Goal: Book appointment/travel/reservation

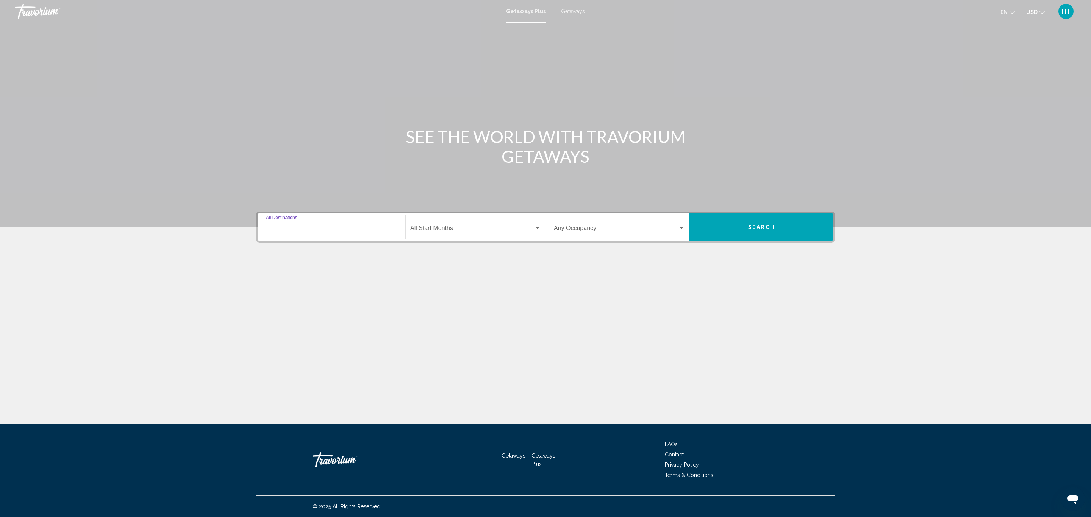
click at [345, 227] on input "Destination All Destinations" at bounding box center [331, 230] width 131 height 7
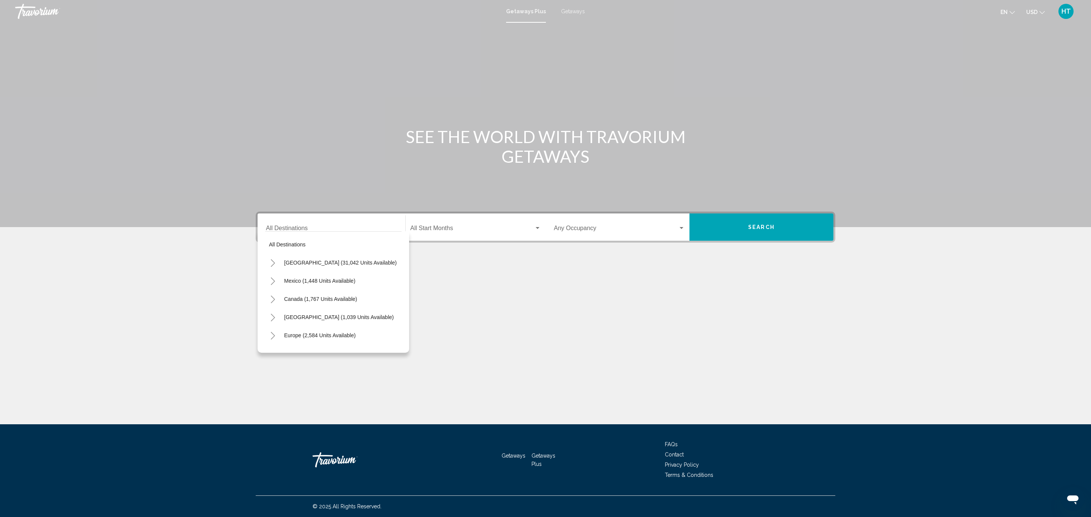
click at [264, 261] on div "All destinations [GEOGRAPHIC_DATA] (31,042 units available) [GEOGRAPHIC_DATA] (…" at bounding box center [334, 292] width 152 height 122
click at [269, 263] on button "Toggle United States (31,042 units available)" at bounding box center [272, 262] width 15 height 15
click at [282, 261] on icon "Toggle California (2,129 units available)" at bounding box center [280, 261] width 4 height 8
click at [290, 316] on span "San Diego & Southern (476 units available)" at bounding box center [335, 315] width 103 height 6
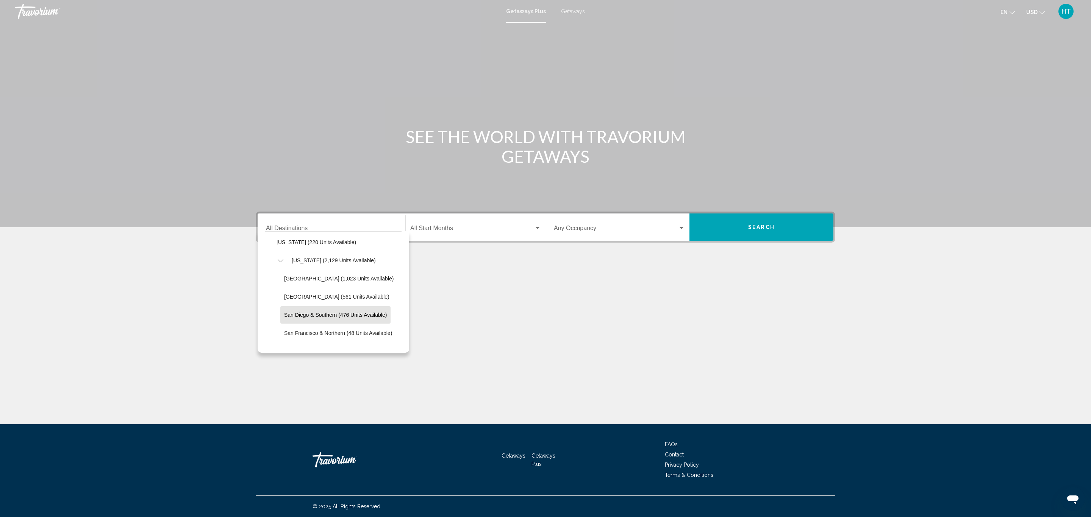
type input "**********"
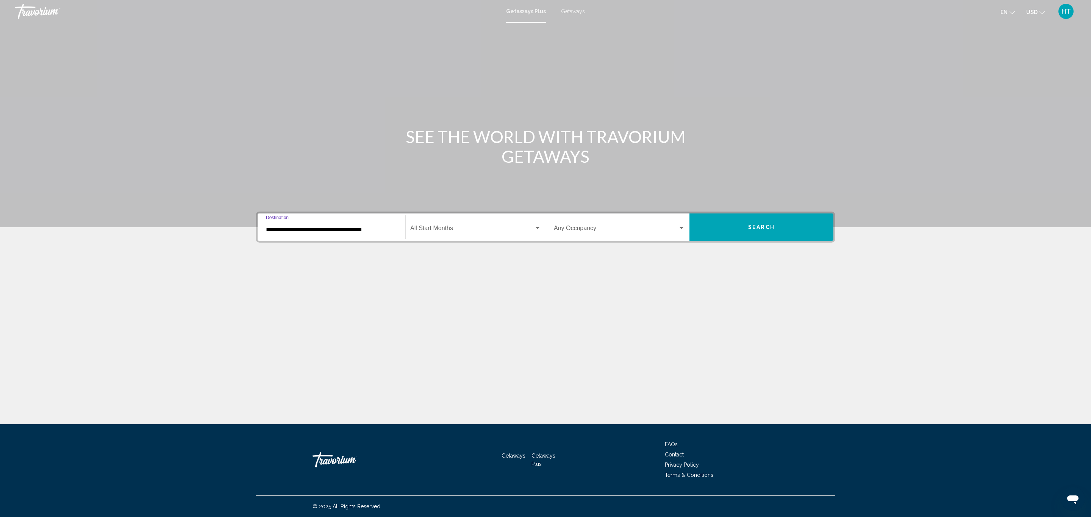
click at [455, 224] on div "Start Month All Start Months" at bounding box center [475, 228] width 131 height 24
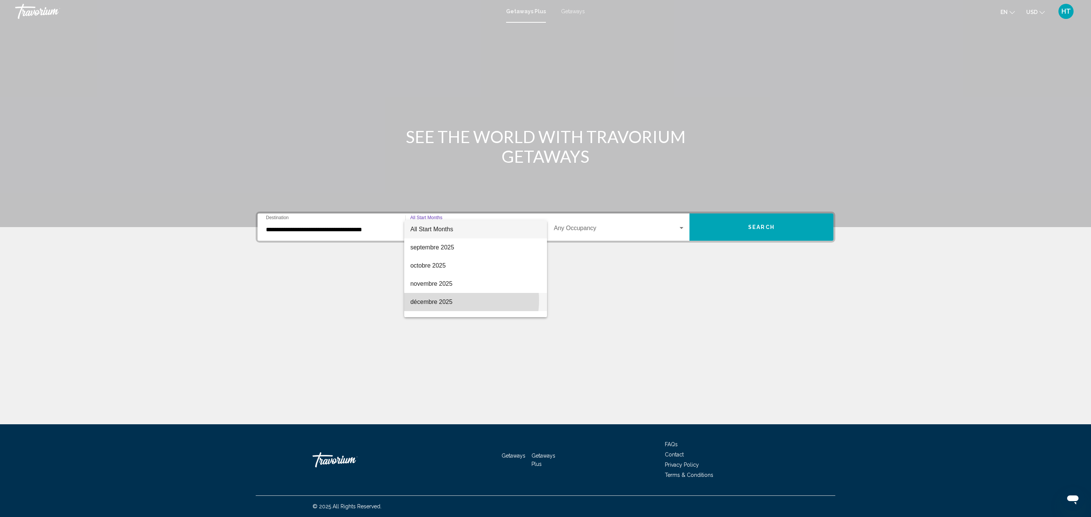
click at [449, 300] on span "décembre 2025" at bounding box center [475, 302] width 131 height 18
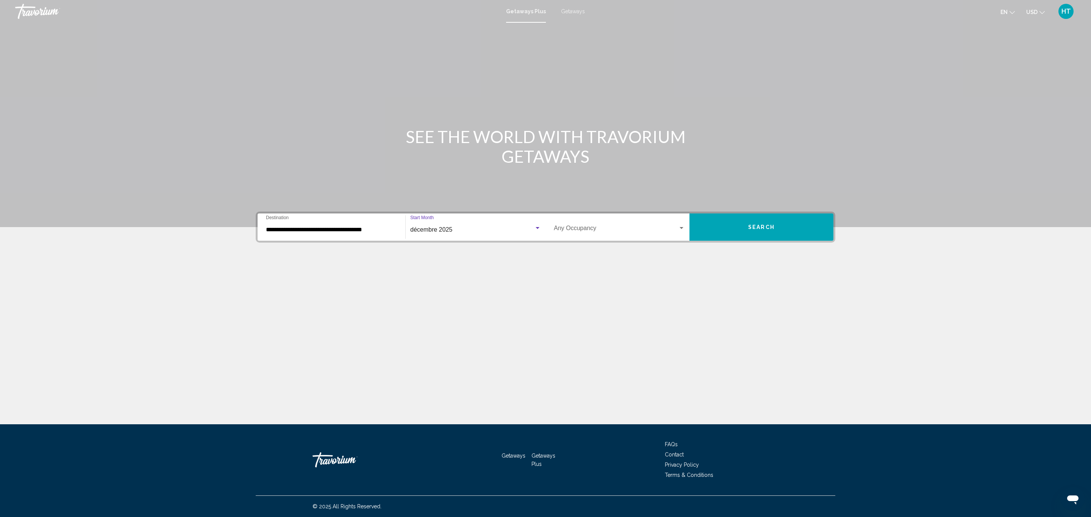
click at [467, 233] on div "décembre 2025" at bounding box center [472, 230] width 124 height 7
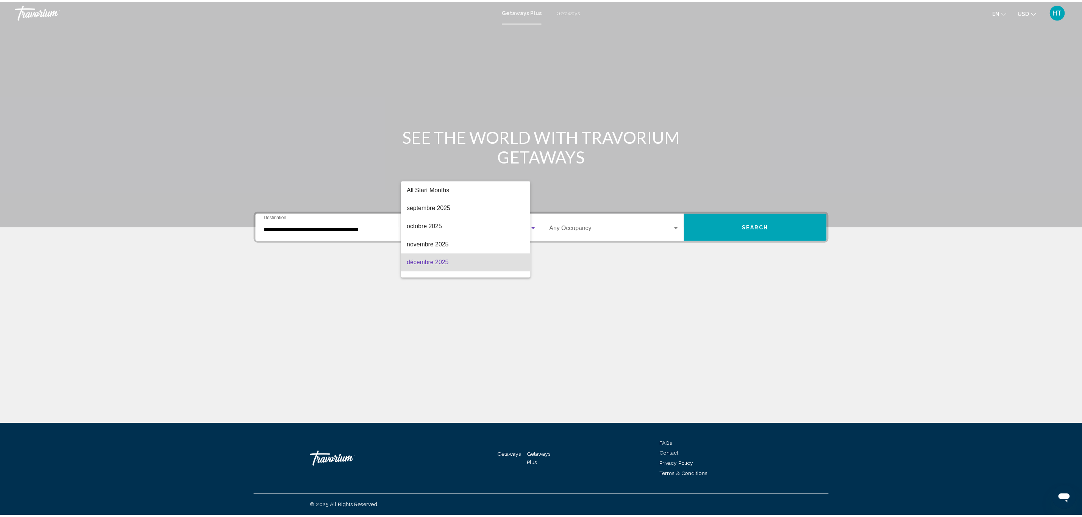
scroll to position [33, 0]
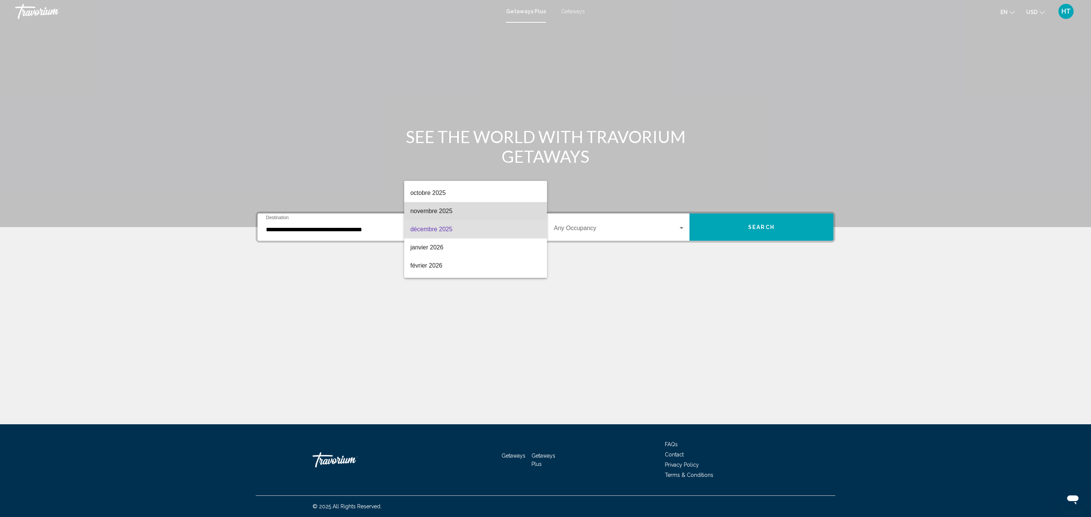
click at [479, 211] on span "novembre 2025" at bounding box center [475, 211] width 131 height 18
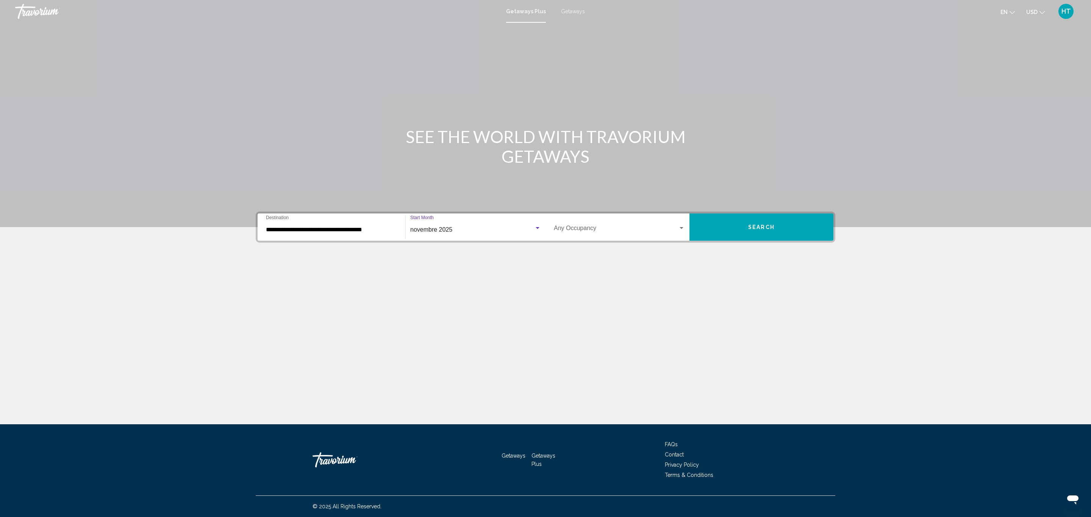
click at [598, 227] on span "Search widget" at bounding box center [616, 230] width 124 height 7
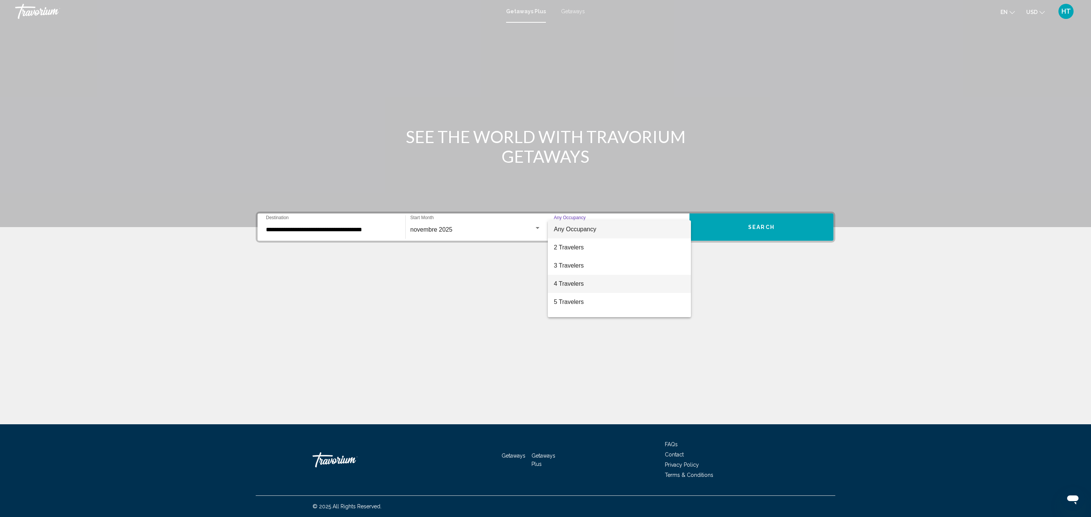
click at [593, 284] on span "4 Travelers" at bounding box center [619, 284] width 131 height 18
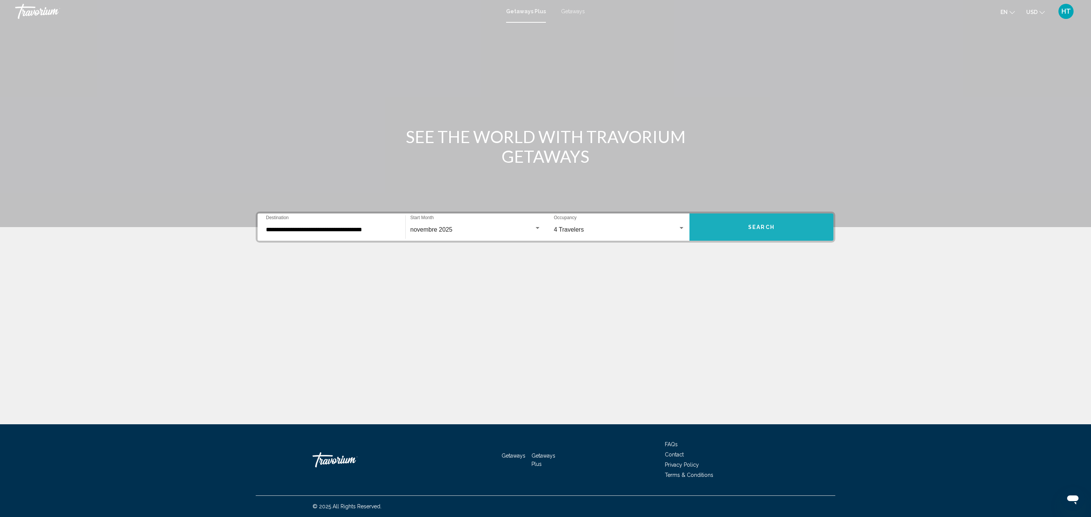
click at [758, 228] on span "Search" at bounding box center [761, 228] width 27 height 6
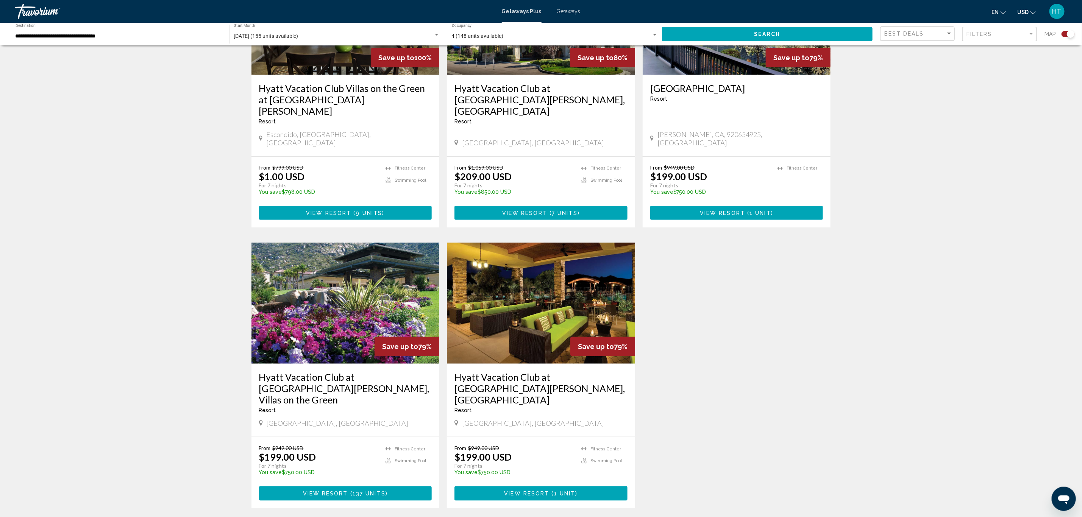
scroll to position [341, 0]
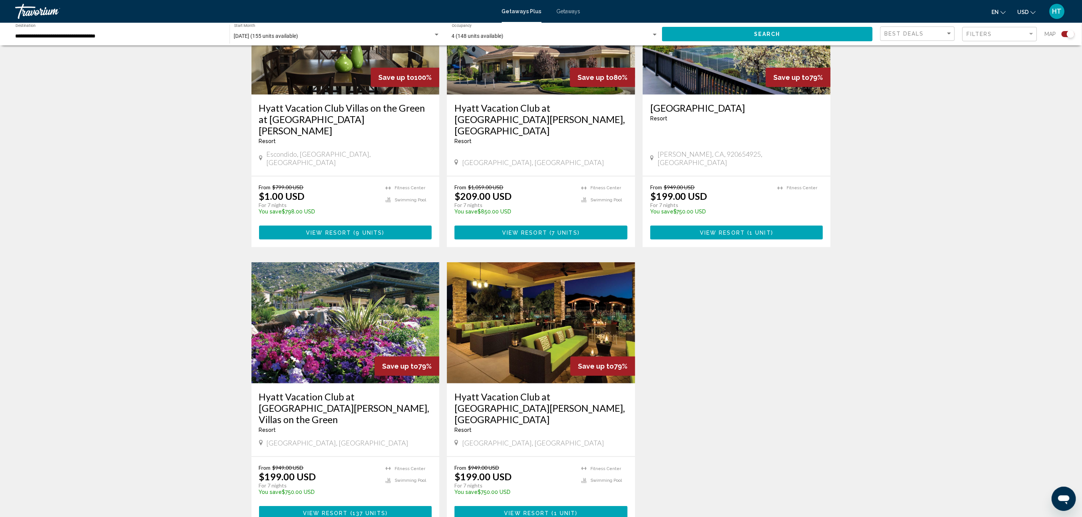
click at [514, 391] on h3 "Hyatt Vacation Club at [GEOGRAPHIC_DATA][PERSON_NAME], [GEOGRAPHIC_DATA]" at bounding box center [541, 408] width 173 height 34
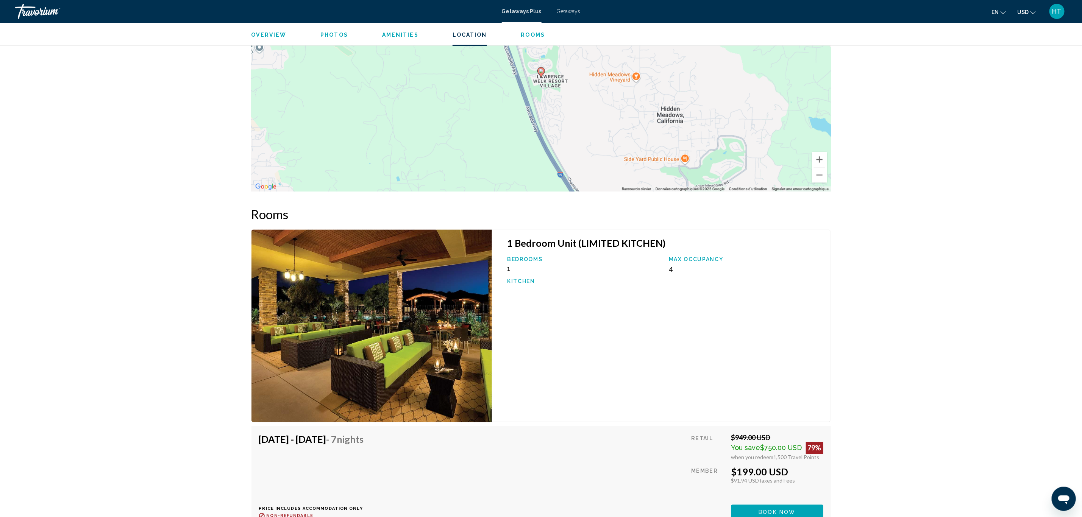
scroll to position [1136, 0]
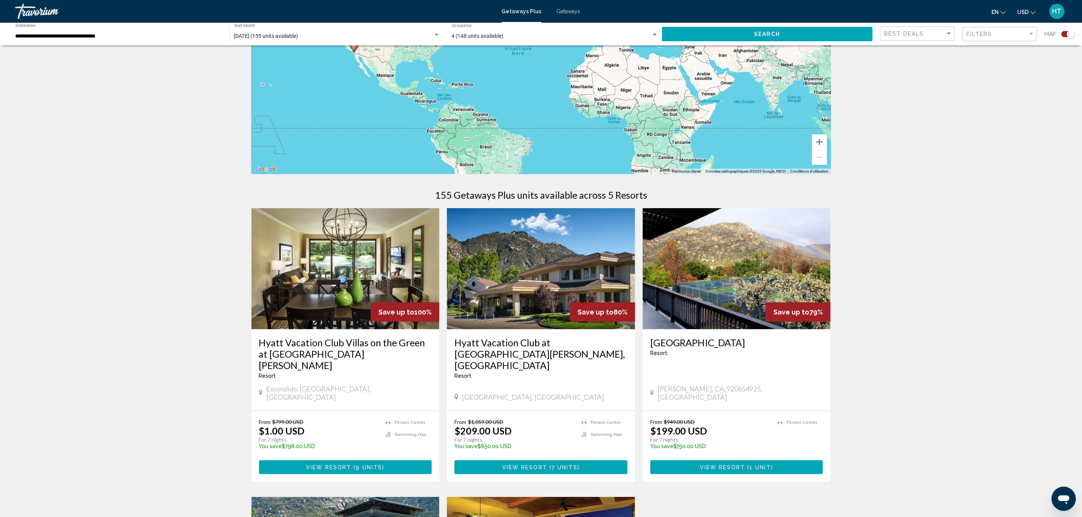
scroll to position [170, 0]
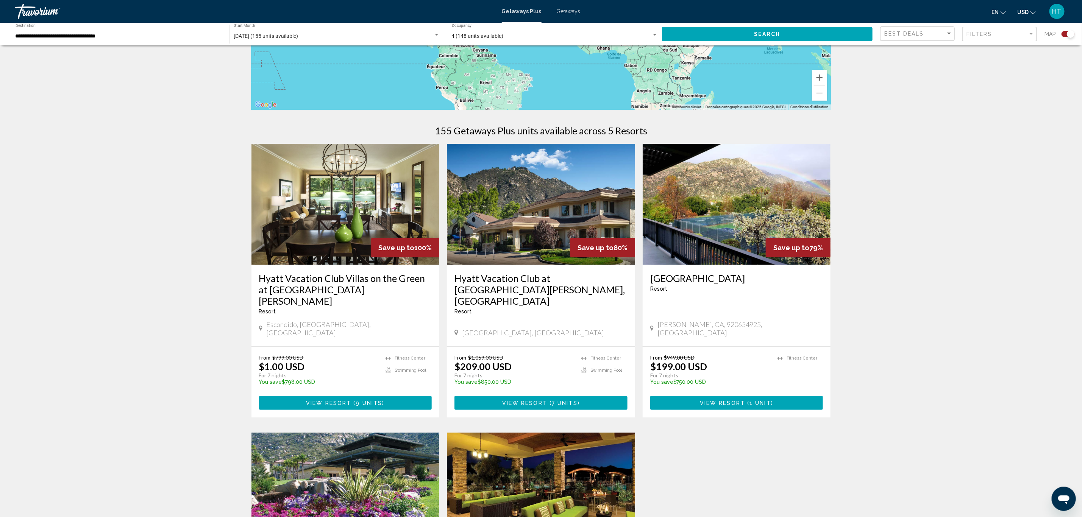
click at [363, 280] on h3 "Hyatt Vacation Club Villas on the Green at [GEOGRAPHIC_DATA][PERSON_NAME]" at bounding box center [345, 290] width 173 height 34
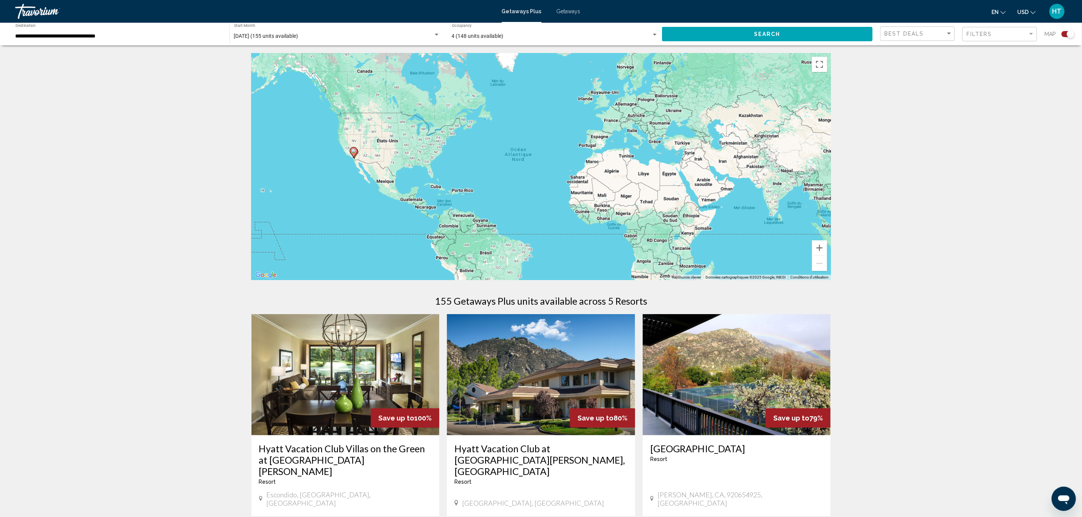
click at [557, 8] on span "Getaways" at bounding box center [569, 11] width 24 height 6
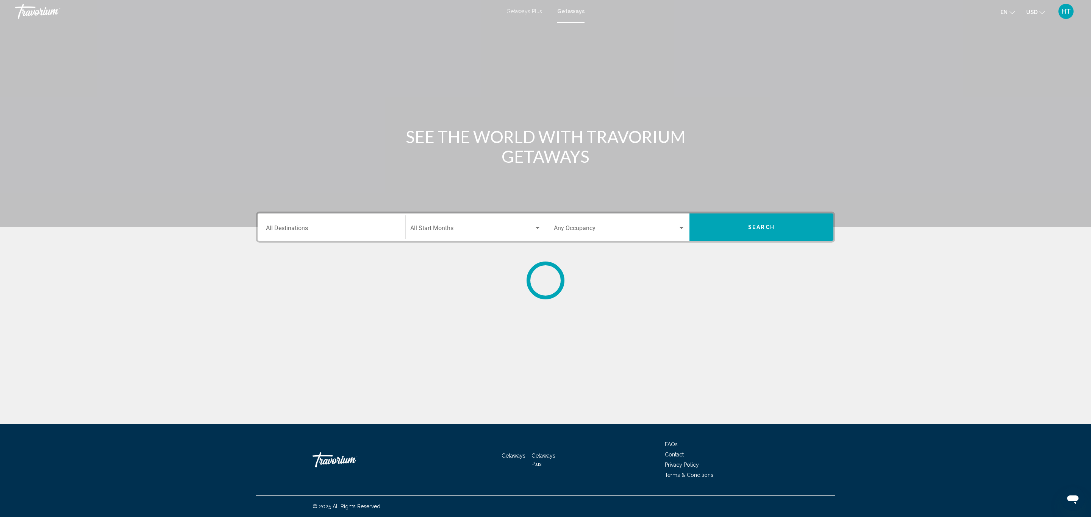
click at [344, 230] on input "Destination All Destinations" at bounding box center [331, 230] width 131 height 7
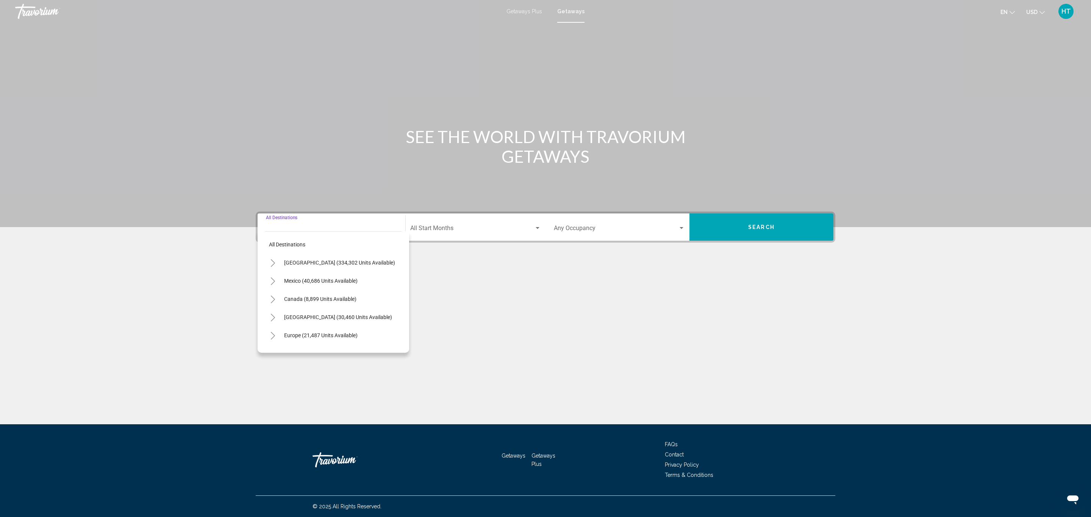
click at [267, 265] on button "Toggle United States (334,302 units available)" at bounding box center [272, 262] width 15 height 15
click at [278, 279] on icon "Toggle California (37,483 units available)" at bounding box center [281, 279] width 6 height 8
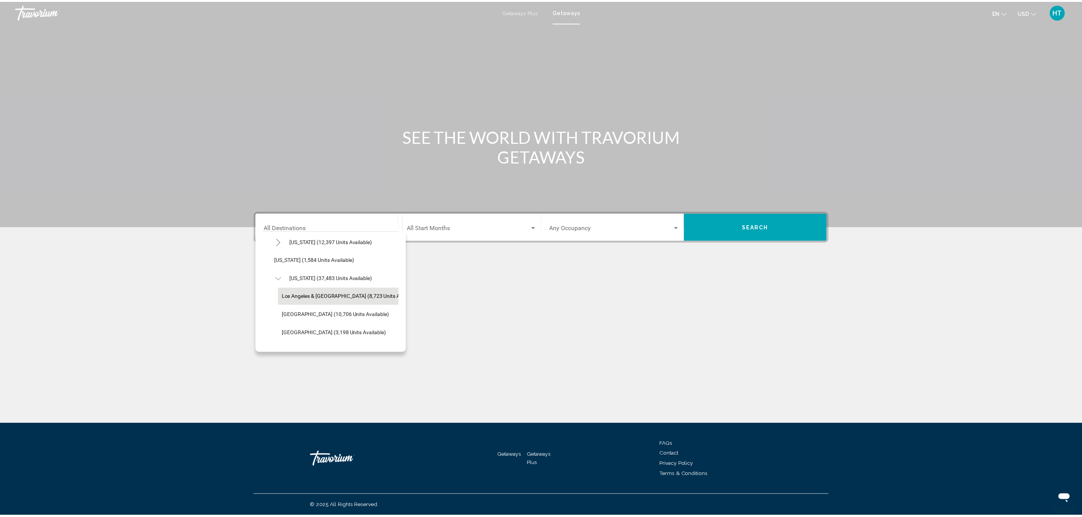
scroll to position [114, 0]
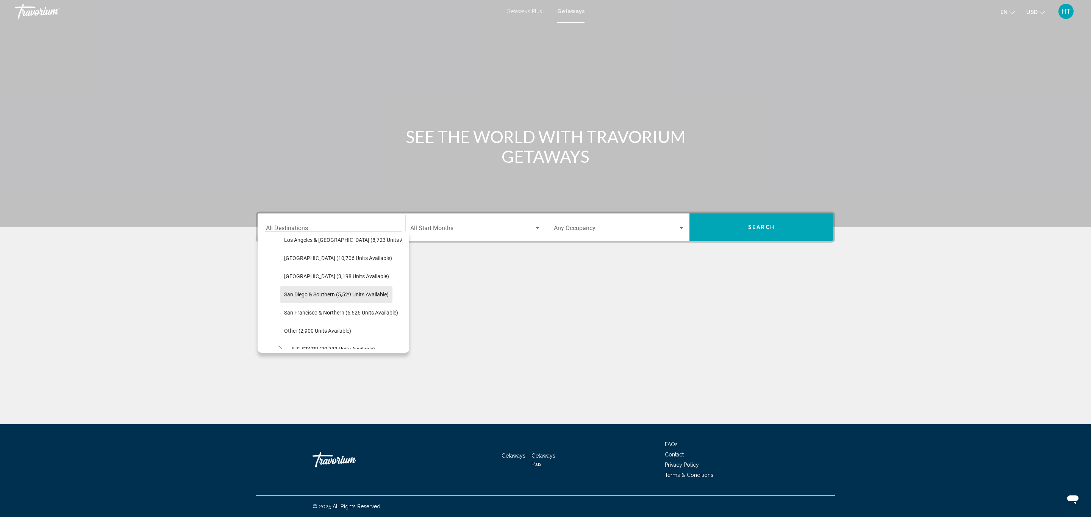
click at [299, 296] on span "San Diego & Southern (5,529 units available)" at bounding box center [336, 295] width 105 height 6
type input "**********"
click at [490, 230] on span "Search widget" at bounding box center [472, 230] width 124 height 7
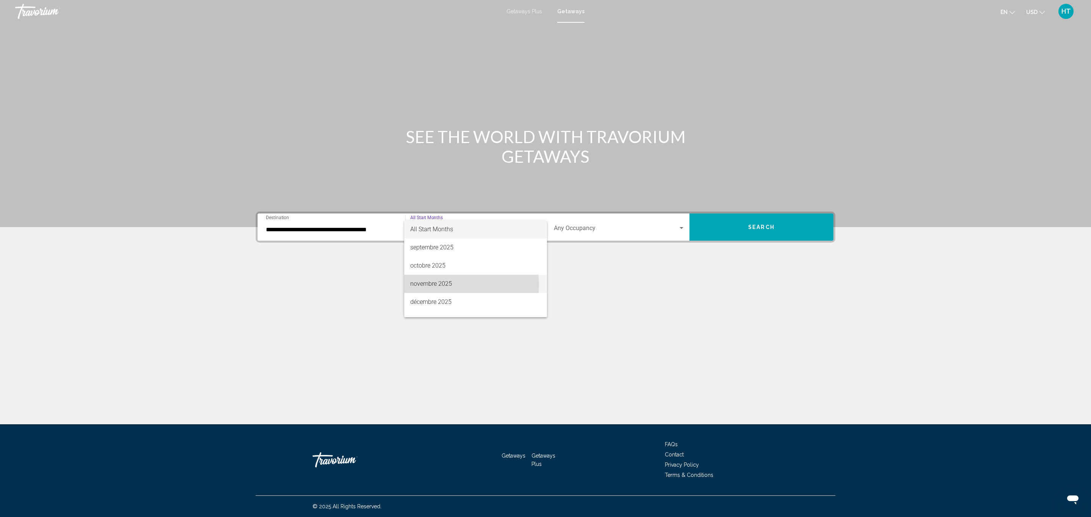
click at [469, 285] on span "novembre 2025" at bounding box center [475, 284] width 131 height 18
click at [586, 227] on span "Search widget" at bounding box center [616, 230] width 124 height 7
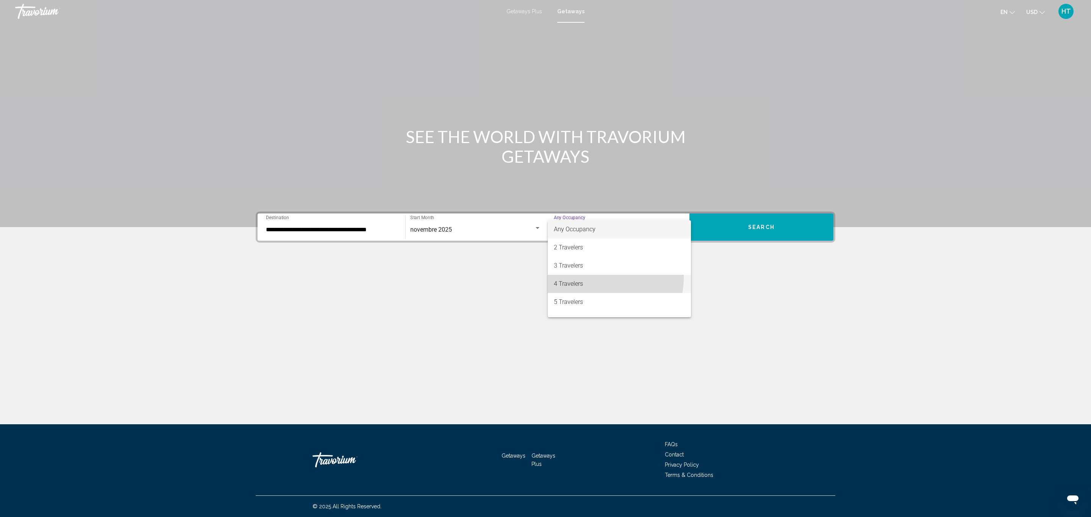
click at [590, 277] on span "4 Travelers" at bounding box center [619, 284] width 131 height 18
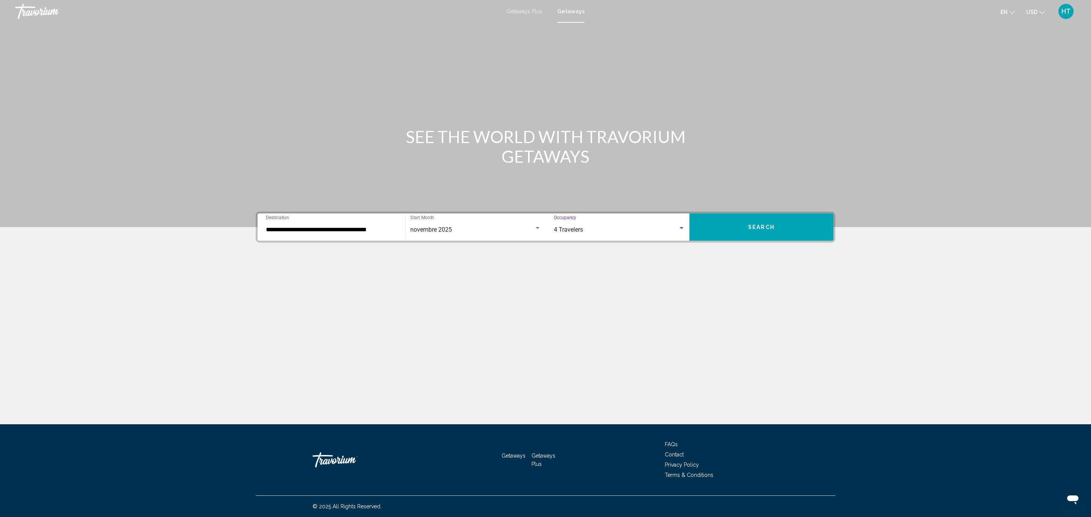
click at [757, 225] on span "Search" at bounding box center [761, 228] width 27 height 6
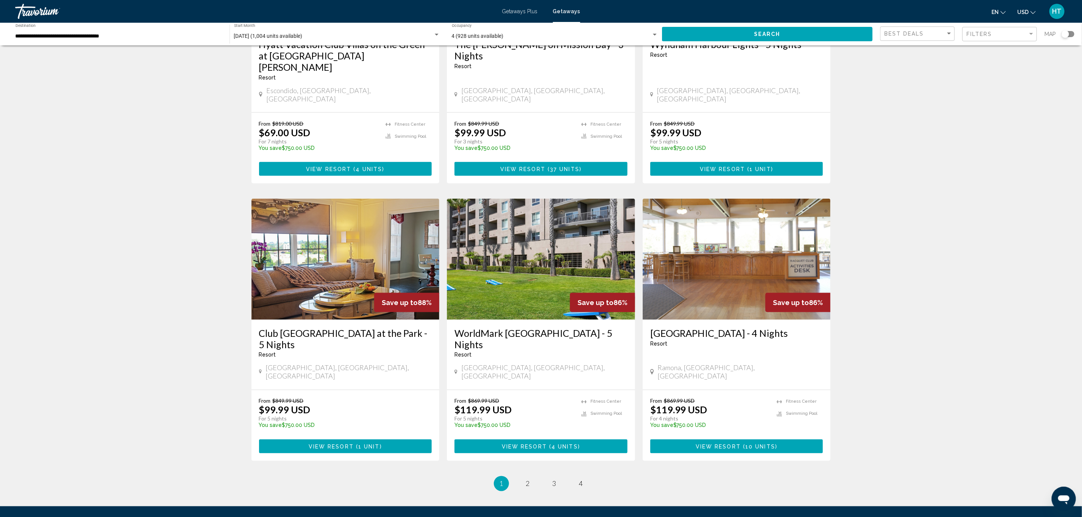
scroll to position [739, 0]
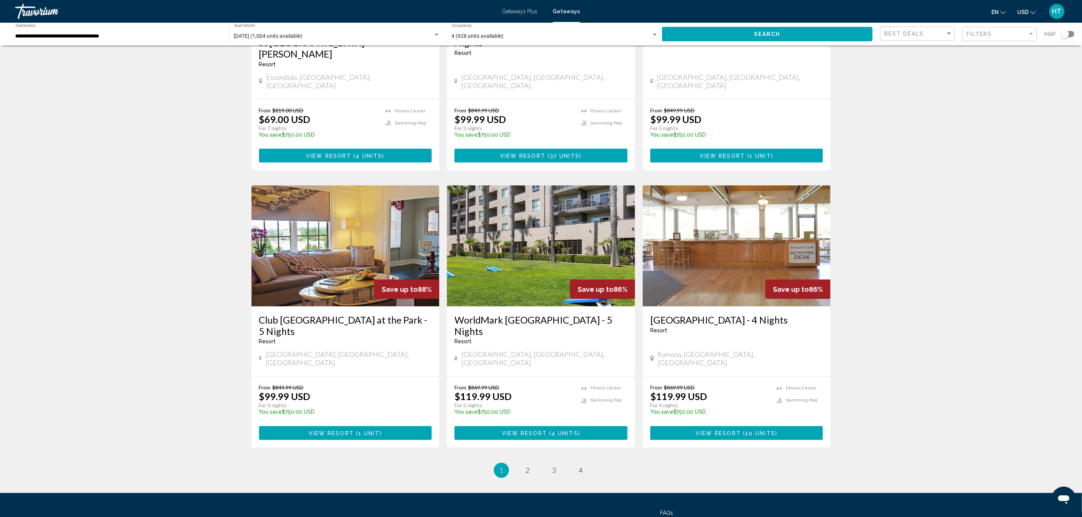
click at [405, 314] on h3 "Club [GEOGRAPHIC_DATA] at the Park - 5 Nights" at bounding box center [345, 325] width 173 height 23
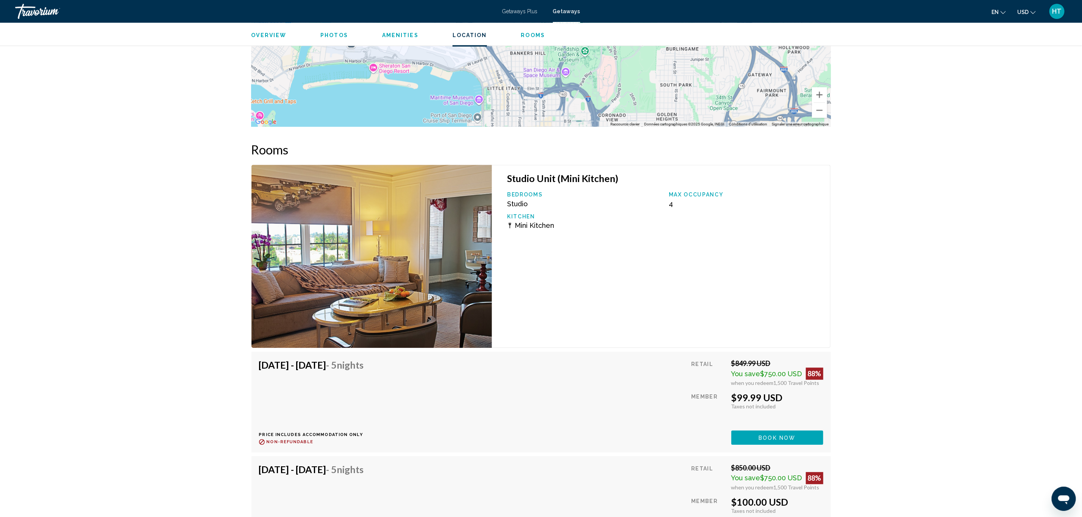
scroll to position [1116, 0]
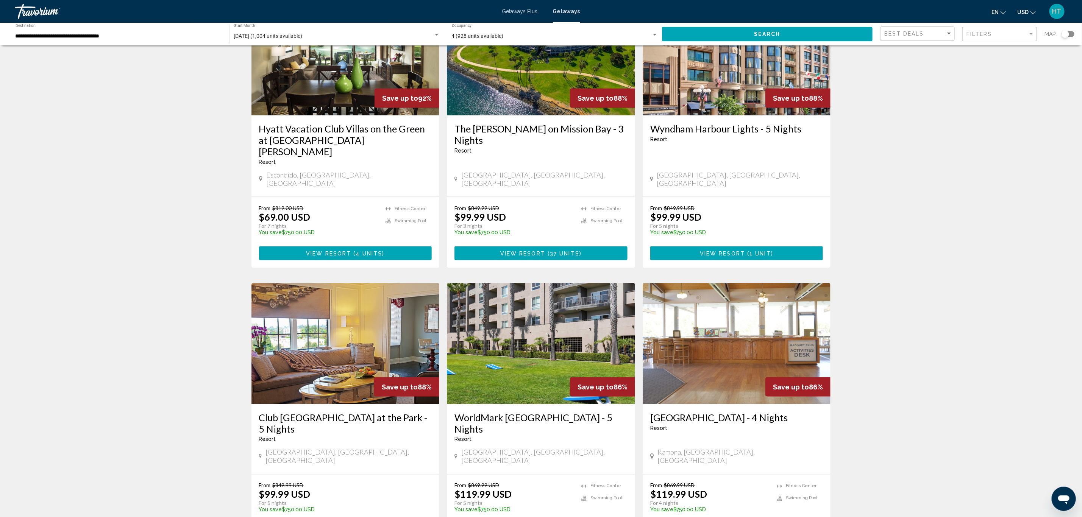
scroll to position [682, 0]
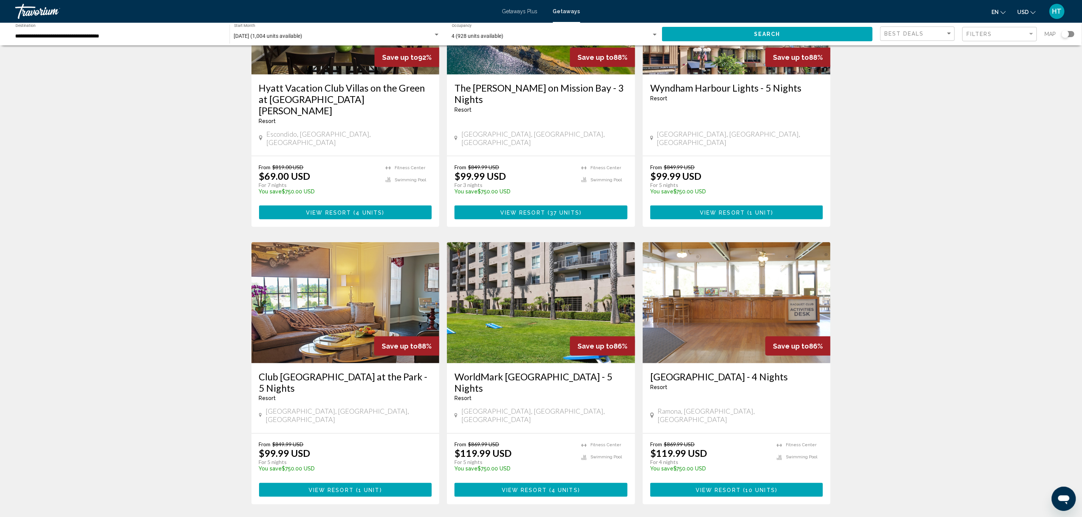
click at [565, 371] on h3 "WorldMark [GEOGRAPHIC_DATA] - 5 Nights" at bounding box center [541, 382] width 173 height 23
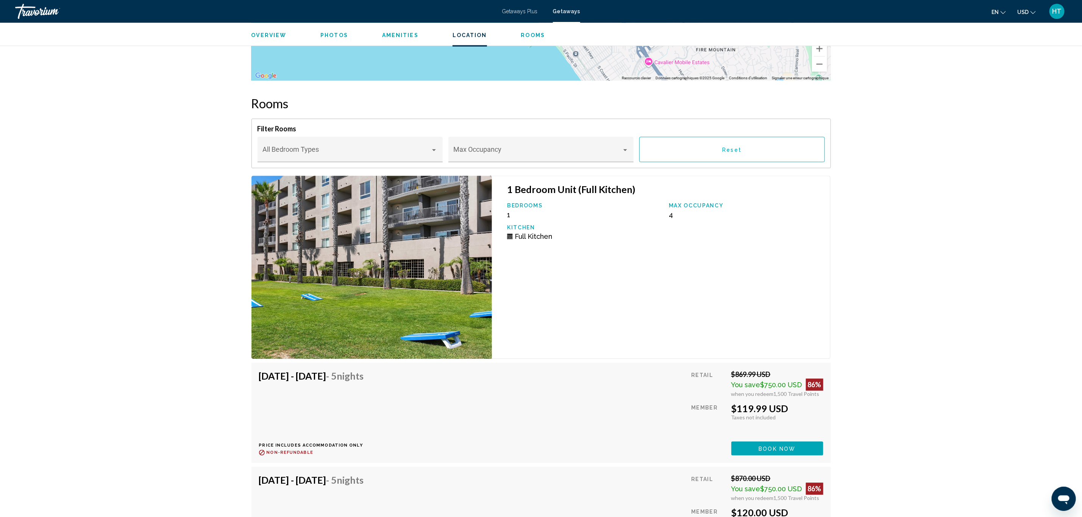
scroll to position [1127, 0]
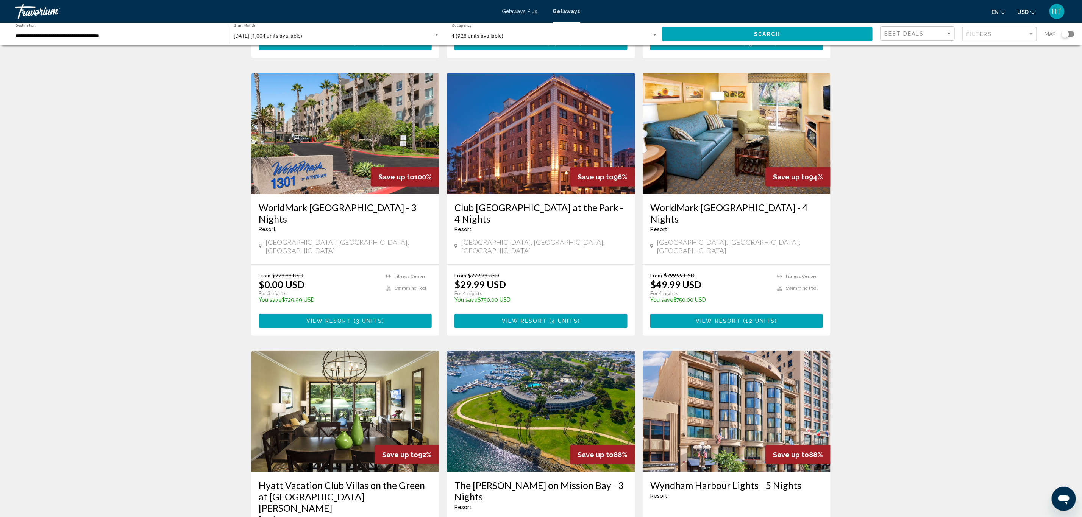
scroll to position [227, 0]
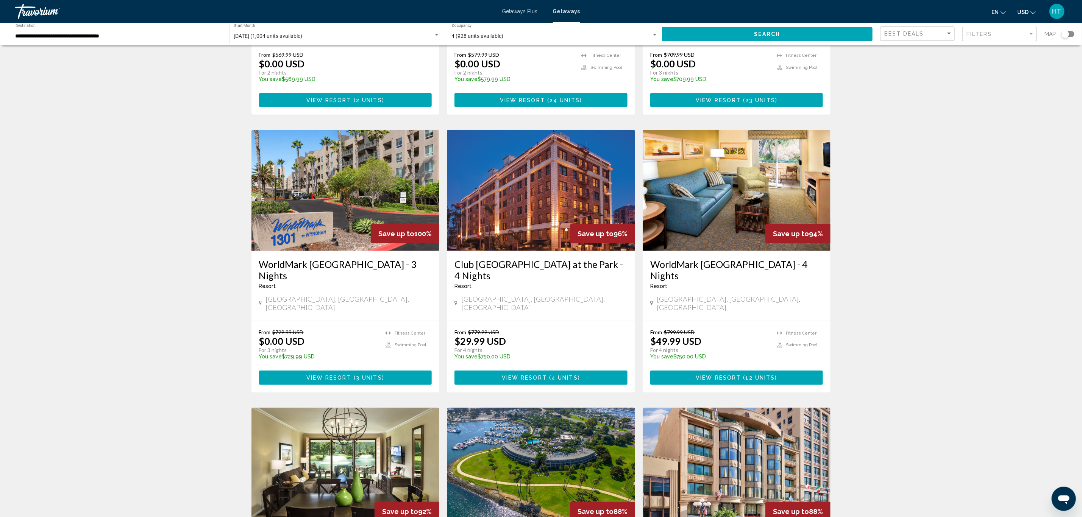
click at [678, 259] on h3 "WorldMark [GEOGRAPHIC_DATA] - 4 Nights" at bounding box center [736, 270] width 173 height 23
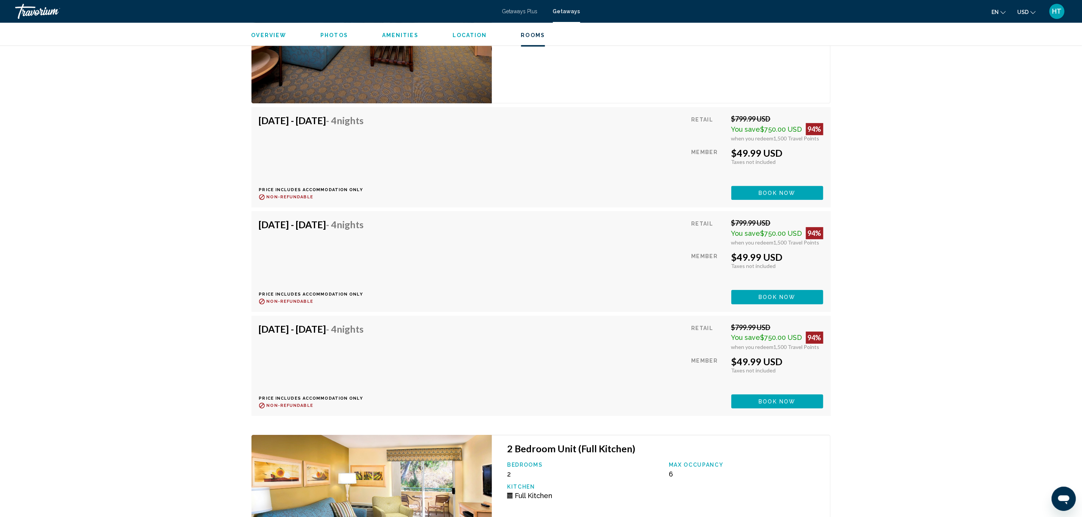
scroll to position [1689, 0]
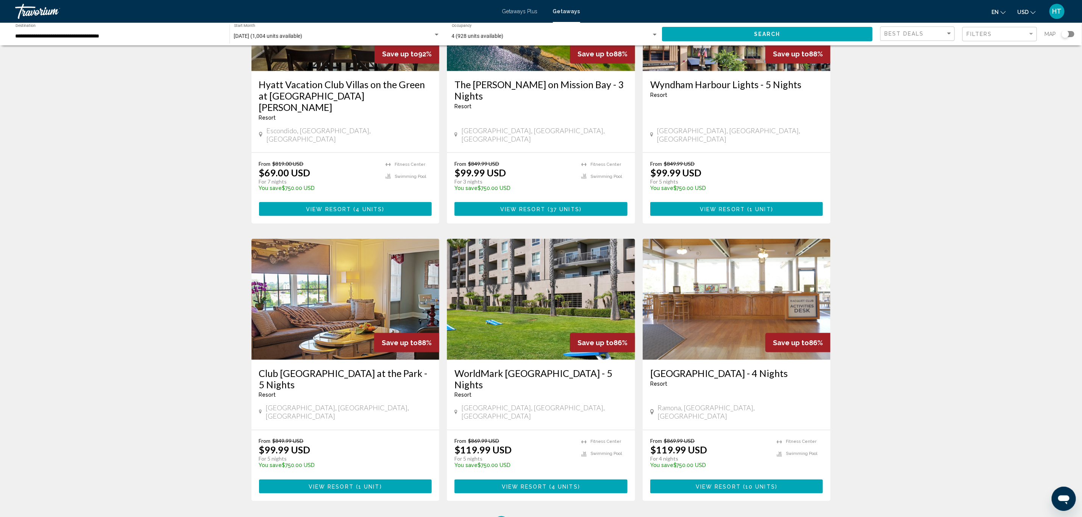
scroll to position [479, 0]
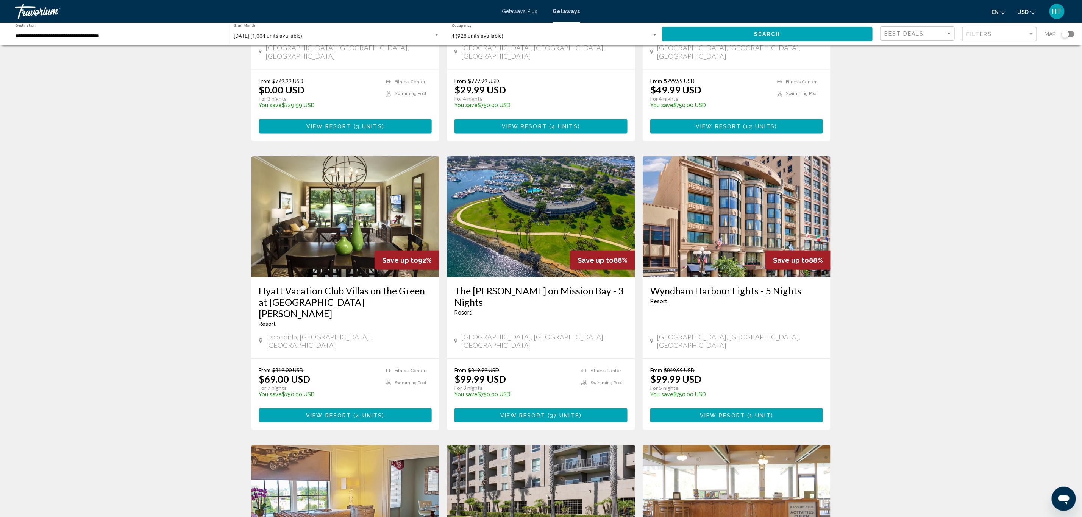
click at [556, 285] on h3 "The [PERSON_NAME] on Mission Bay - 3 Nights" at bounding box center [541, 296] width 173 height 23
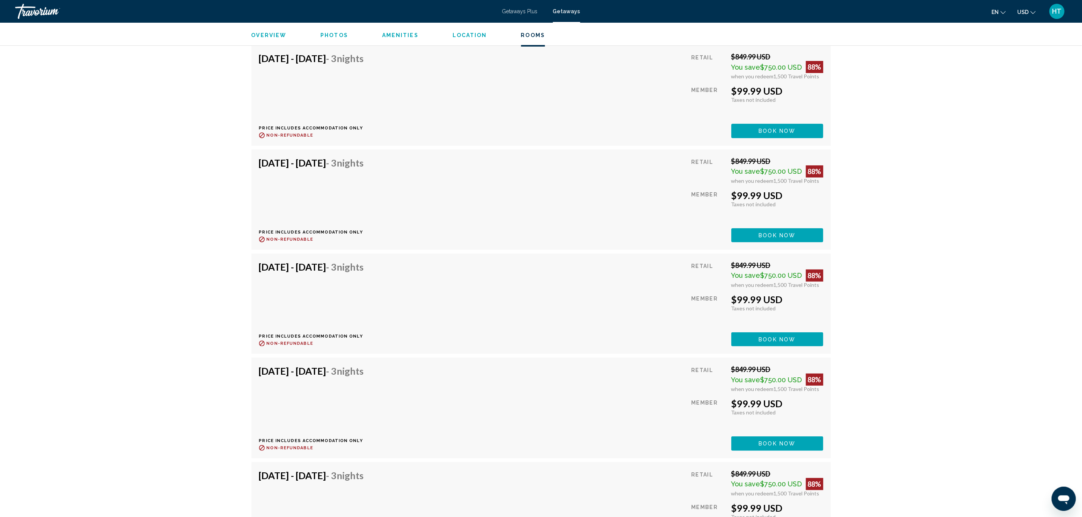
scroll to position [2216, 0]
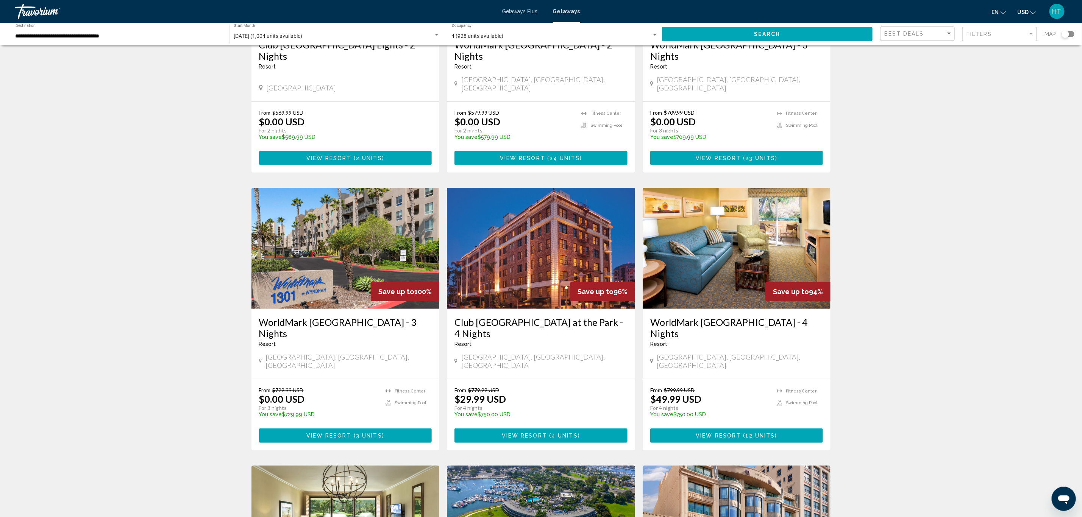
scroll to position [170, 0]
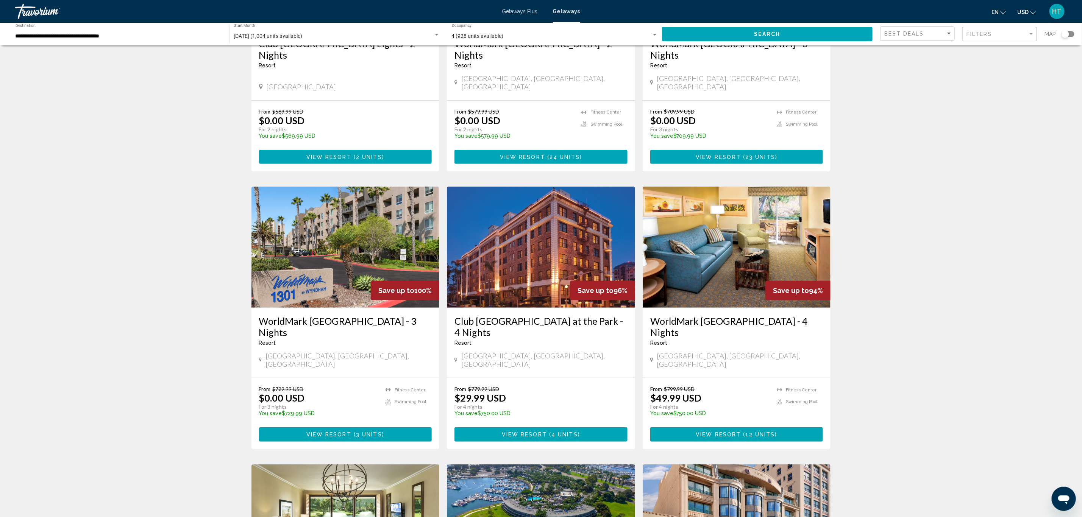
click at [720, 316] on h3 "WorldMark [GEOGRAPHIC_DATA] - 4 Nights" at bounding box center [736, 327] width 173 height 23
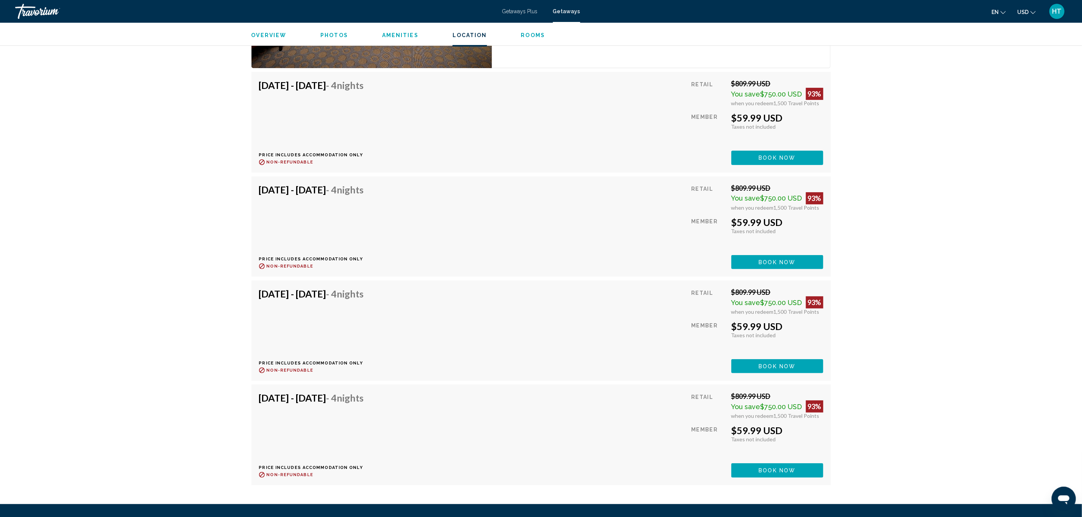
scroll to position [2314, 0]
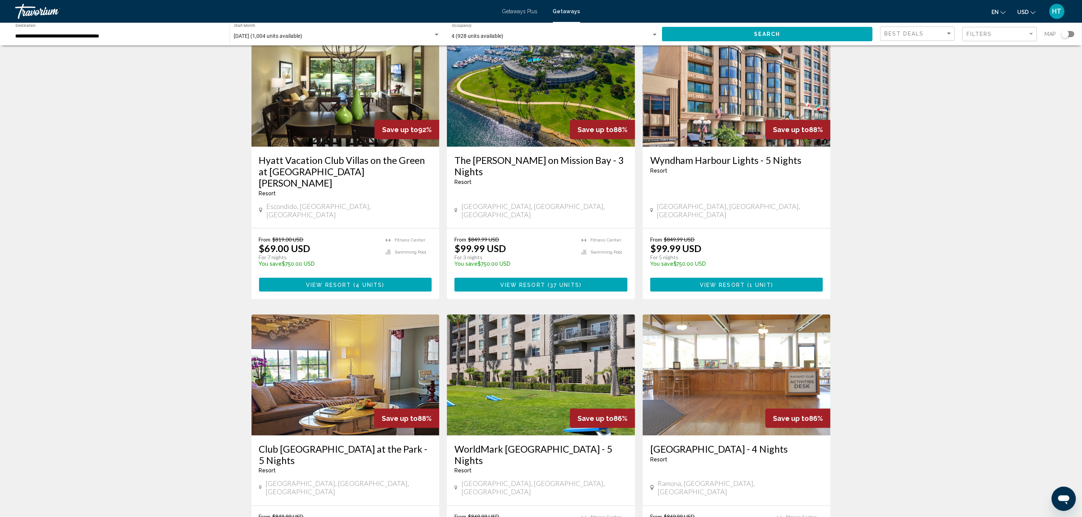
scroll to position [625, 0]
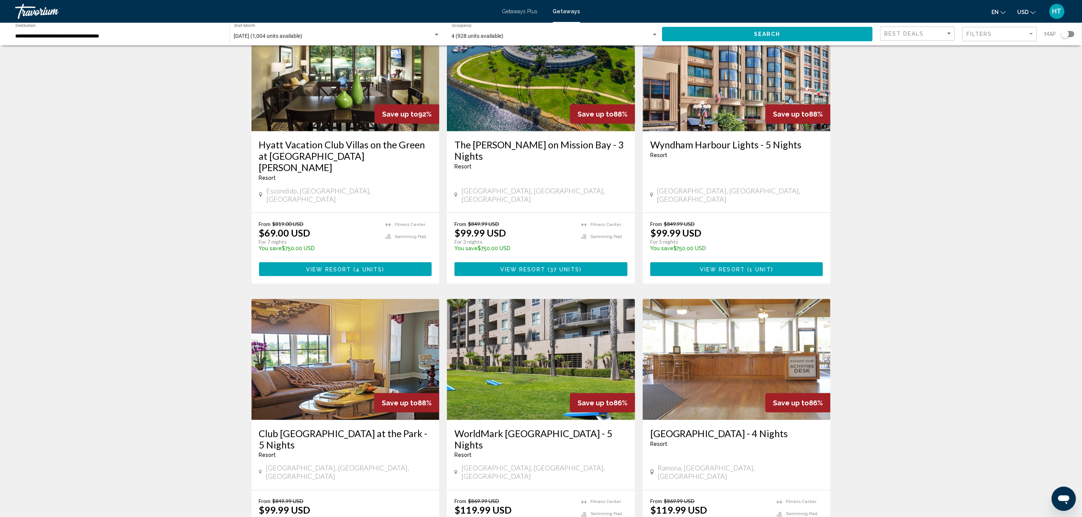
click at [807, 139] on h3 "Wyndham Harbour Lights - 5 Nights" at bounding box center [736, 144] width 173 height 11
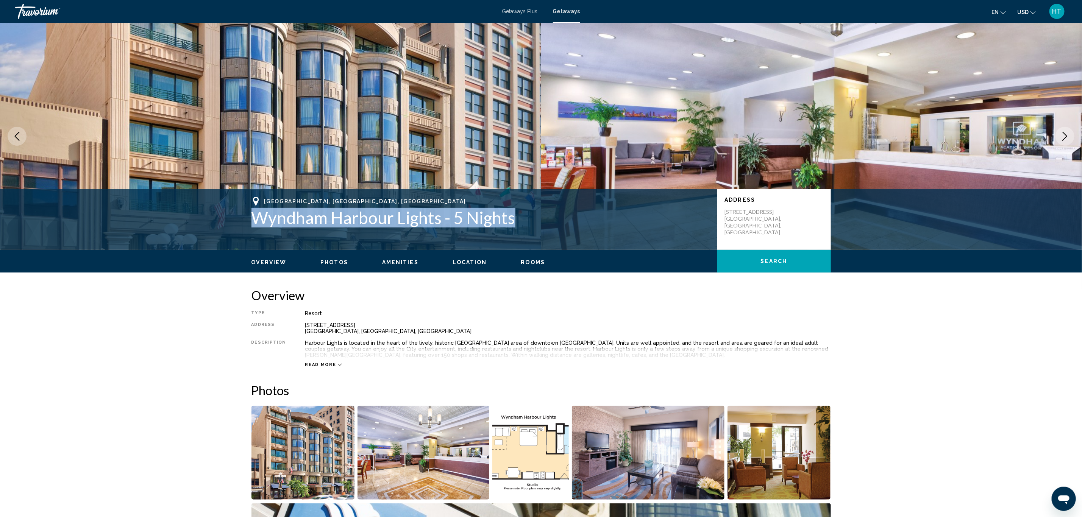
drag, startPoint x: 513, startPoint y: 221, endPoint x: 256, endPoint y: 219, distance: 256.8
click at [256, 219] on h1 "Wyndham Harbour Lights - 5 Nights" at bounding box center [481, 218] width 458 height 20
copy h1 "Wyndham Harbour Lights - 5 Nights"
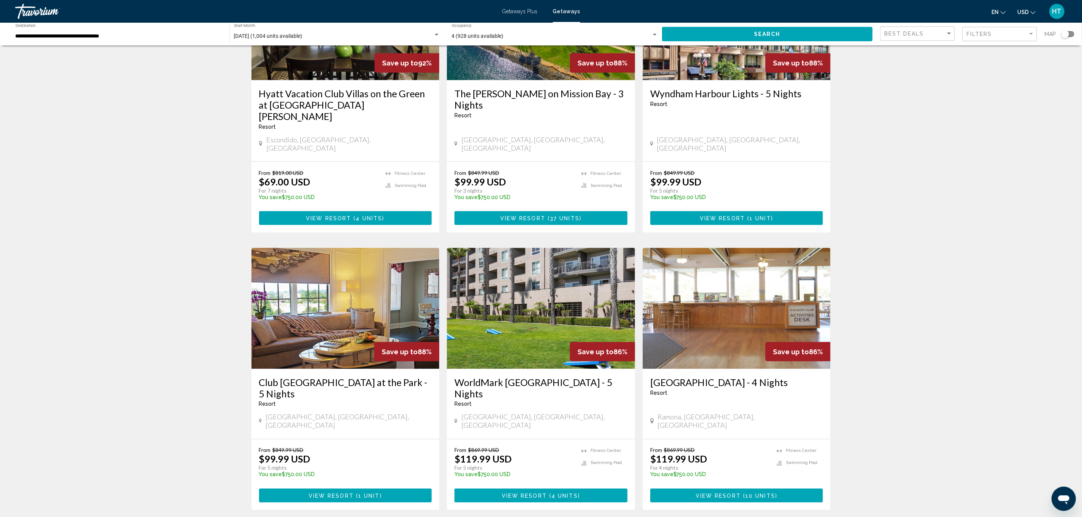
scroll to position [682, 0]
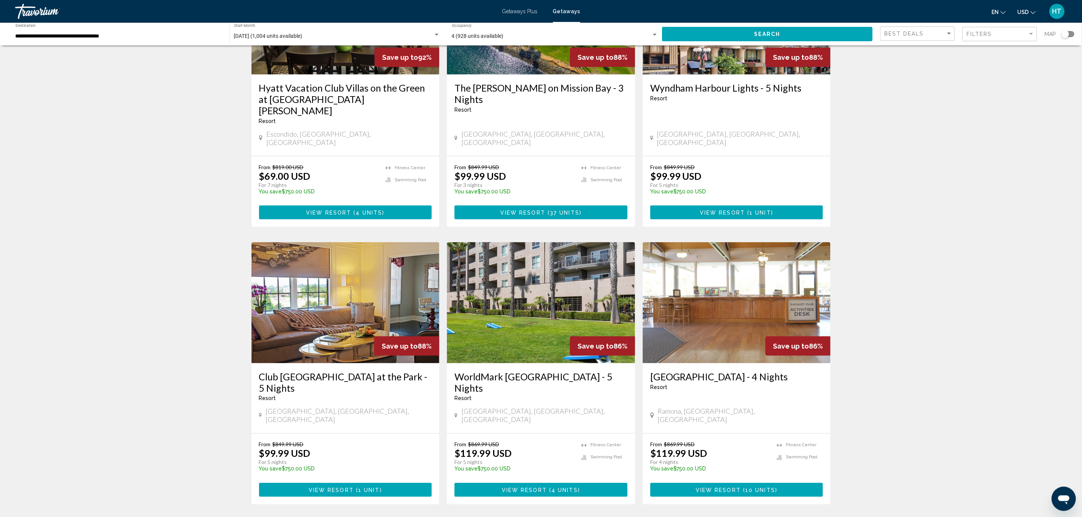
click at [363, 371] on h3 "Club [GEOGRAPHIC_DATA] at the Park - 5 Nights" at bounding box center [345, 382] width 173 height 23
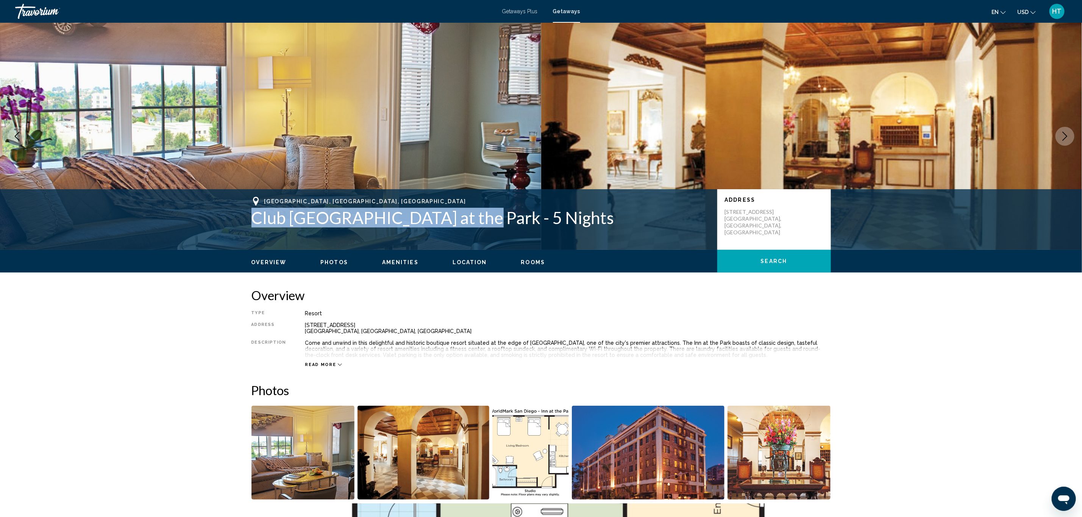
drag, startPoint x: 477, startPoint y: 219, endPoint x: 253, endPoint y: 220, distance: 223.1
click at [253, 220] on h1 "Club [GEOGRAPHIC_DATA] at the Park - 5 Nights" at bounding box center [481, 218] width 458 height 20
copy h1 "Club [GEOGRAPHIC_DATA] at the Park"
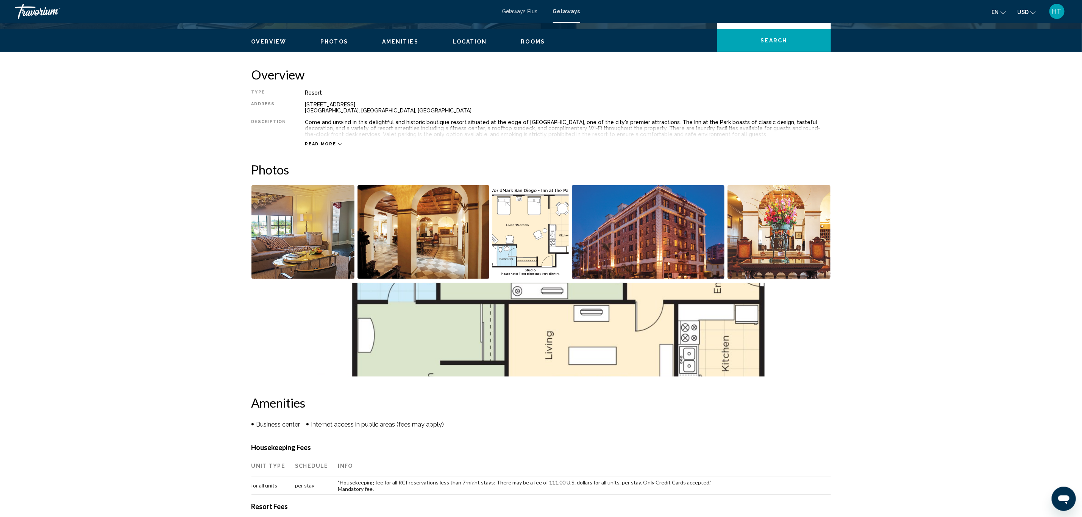
scroll to position [207, 0]
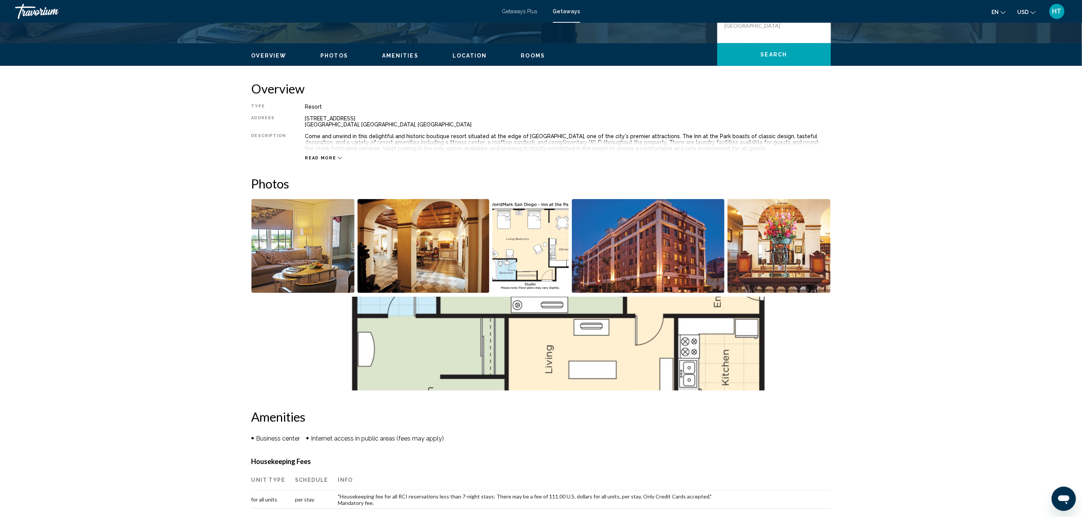
click at [521, 250] on img "Open full-screen image slider" at bounding box center [530, 246] width 77 height 94
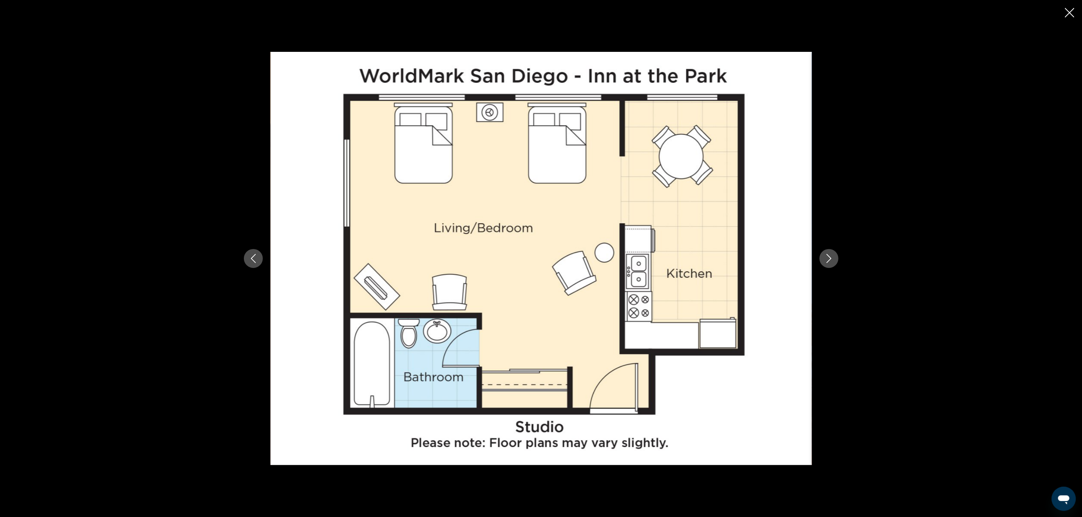
click at [830, 256] on icon "Next image" at bounding box center [829, 258] width 9 height 9
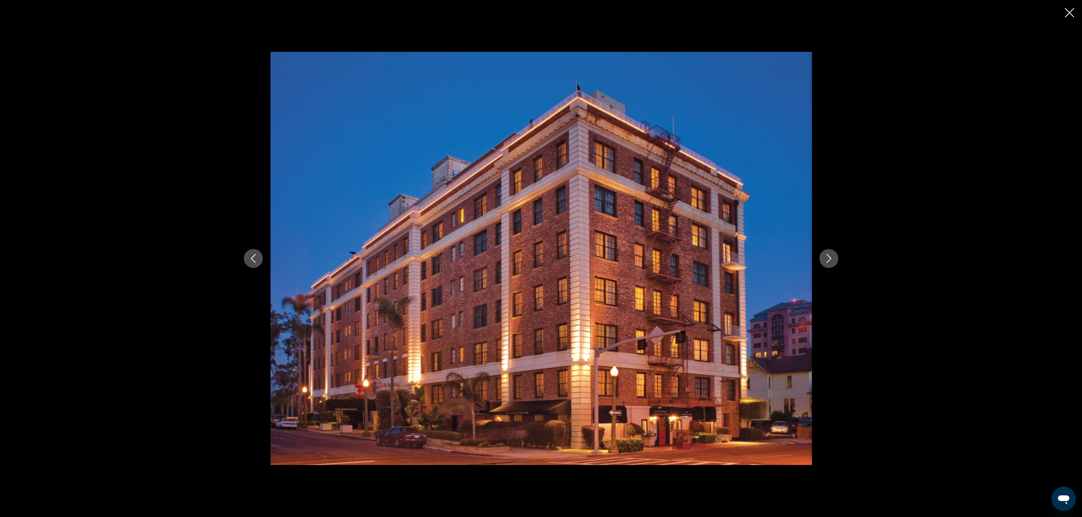
click at [830, 256] on icon "Next image" at bounding box center [829, 258] width 9 height 9
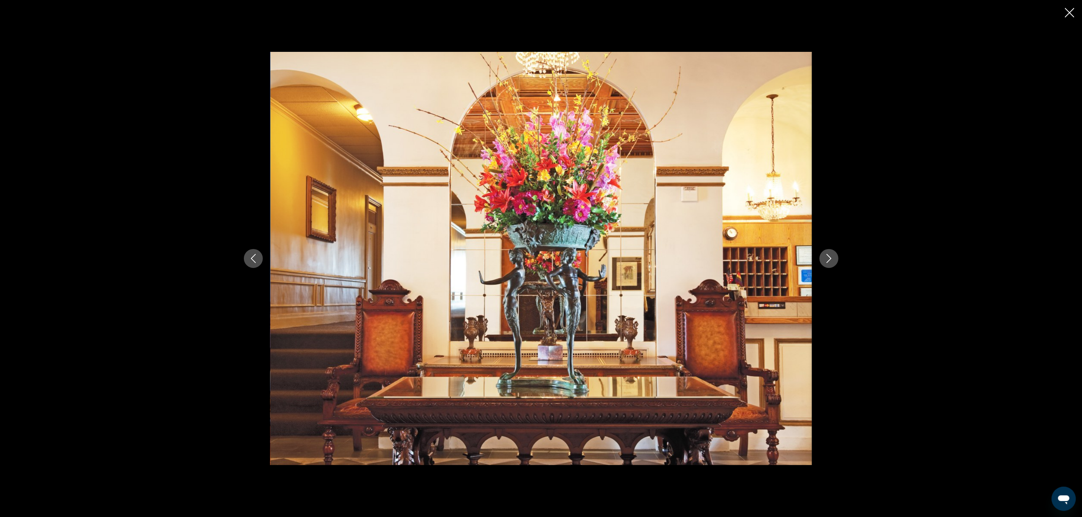
click at [830, 256] on icon "Next image" at bounding box center [829, 258] width 9 height 9
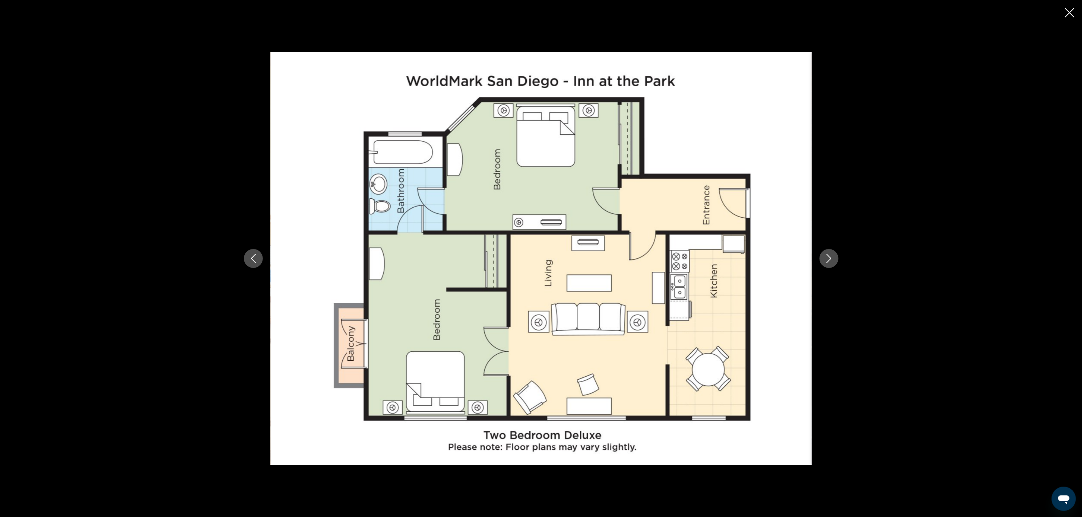
click at [830, 256] on icon "Next image" at bounding box center [829, 258] width 9 height 9
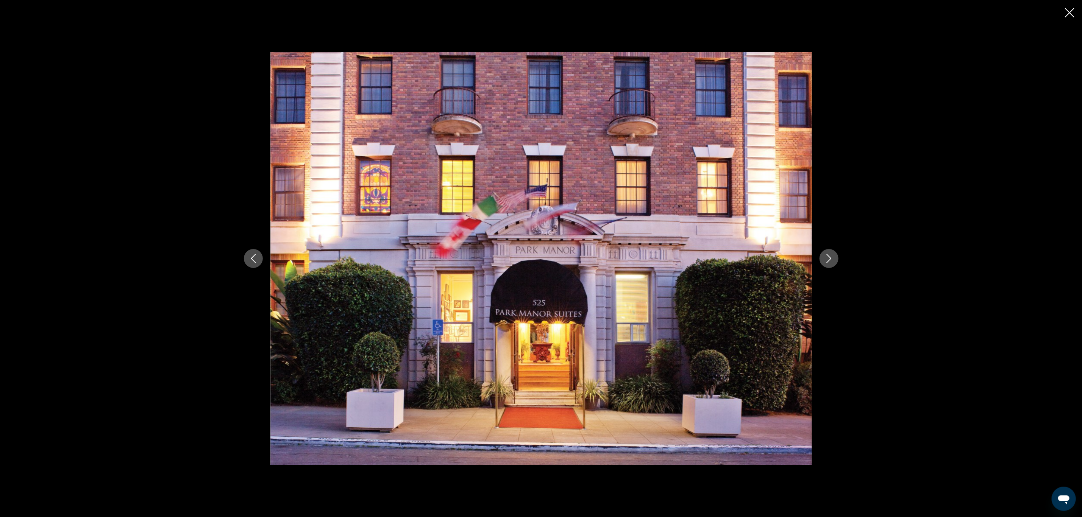
click at [830, 256] on icon "Next image" at bounding box center [829, 258] width 9 height 9
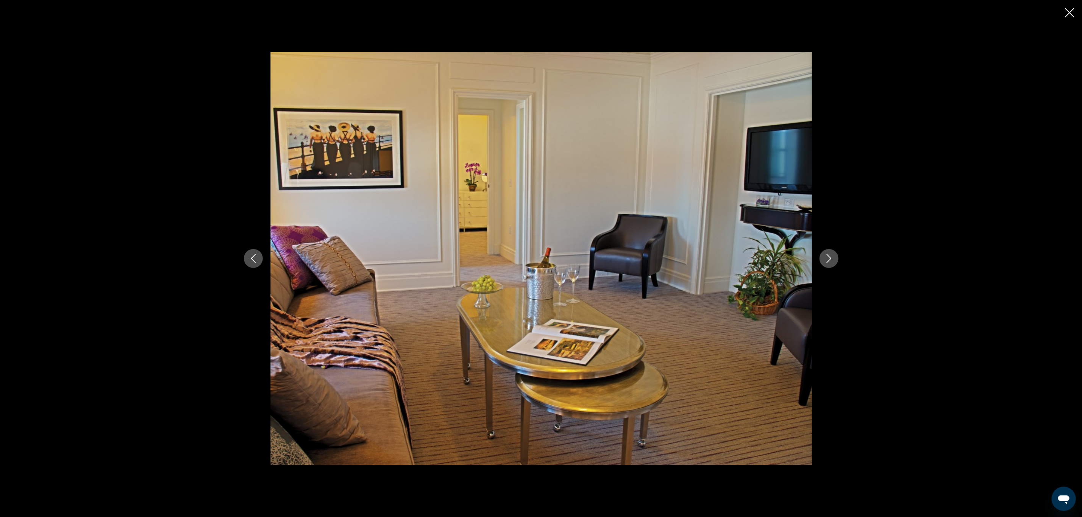
click at [911, 201] on div "Main content" at bounding box center [541, 258] width 1082 height 517
click at [1070, 12] on icon "Close slideshow" at bounding box center [1069, 12] width 9 height 9
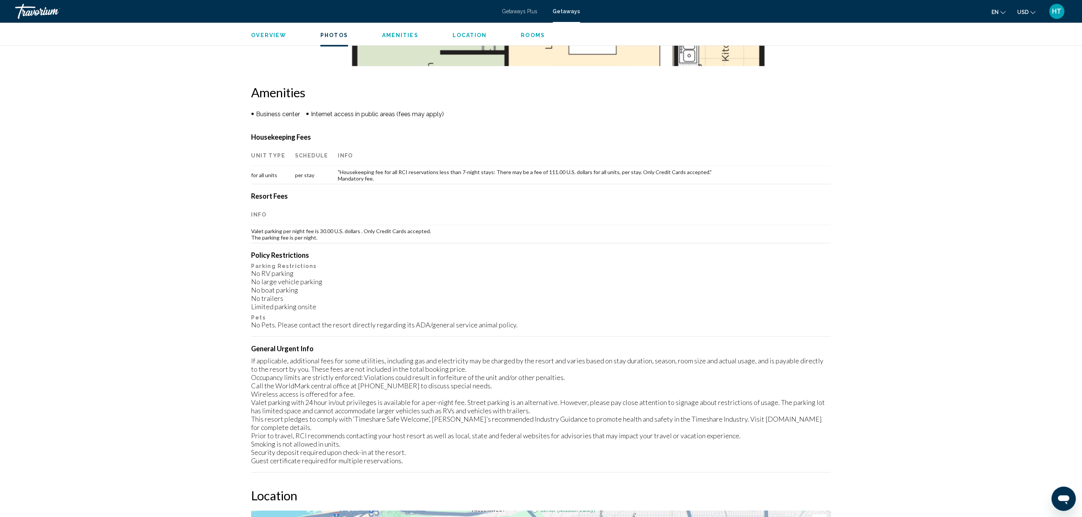
scroll to position [548, 0]
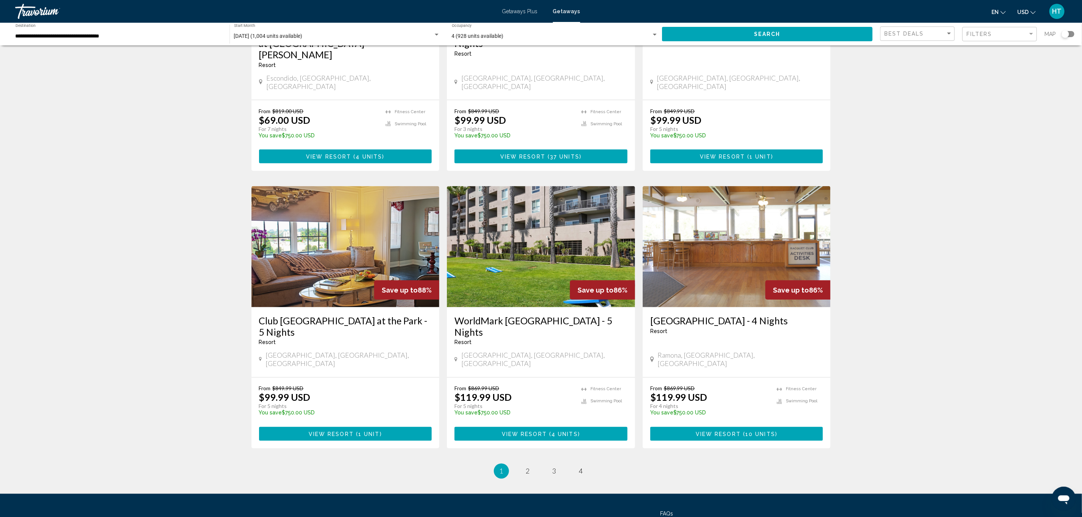
scroll to position [739, 0]
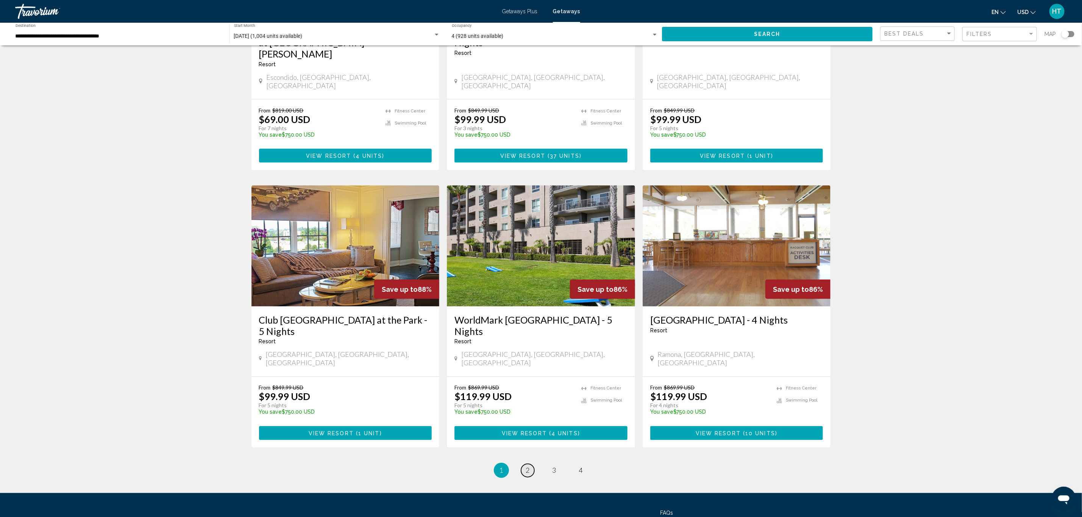
click at [529, 467] on span "2" at bounding box center [528, 471] width 4 height 8
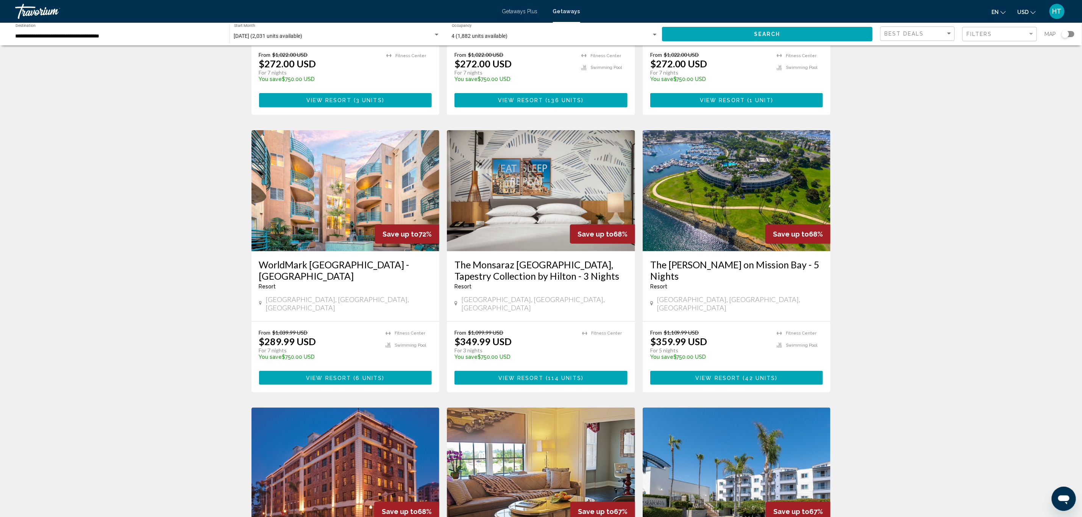
scroll to position [455, 0]
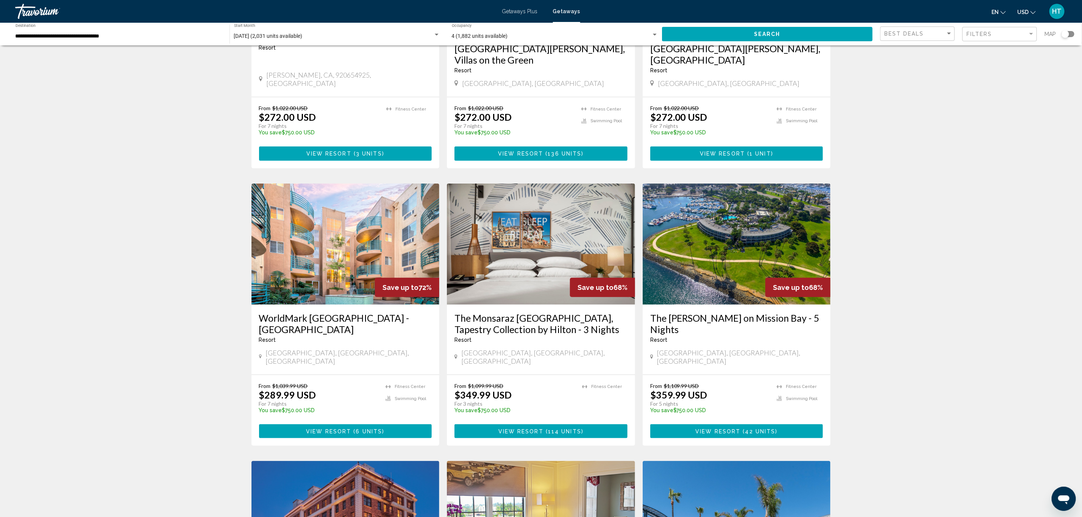
click at [397, 313] on h3 "WorldMark [GEOGRAPHIC_DATA] - [GEOGRAPHIC_DATA]" at bounding box center [345, 324] width 173 height 23
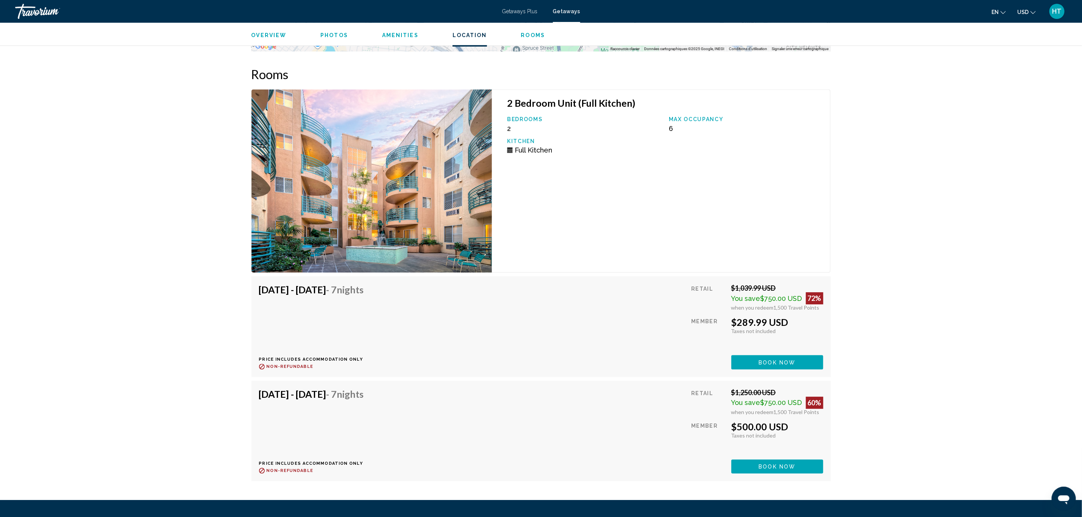
scroll to position [1477, 0]
